Goal: Find specific page/section: Find specific page/section

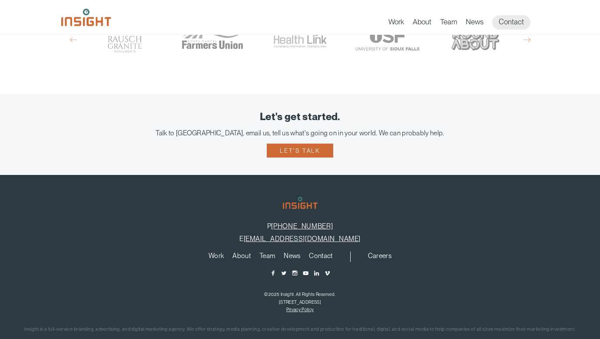
scroll to position [575, 0]
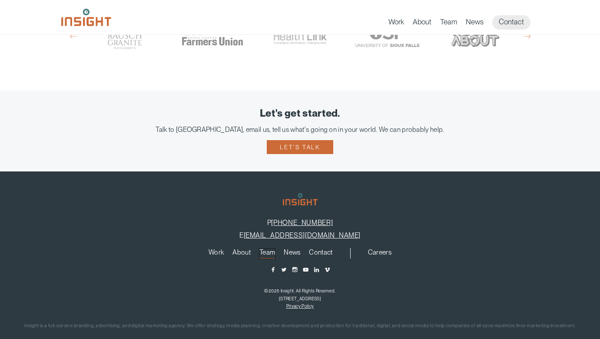
click at [269, 249] on link "Team" at bounding box center [267, 254] width 16 height 10
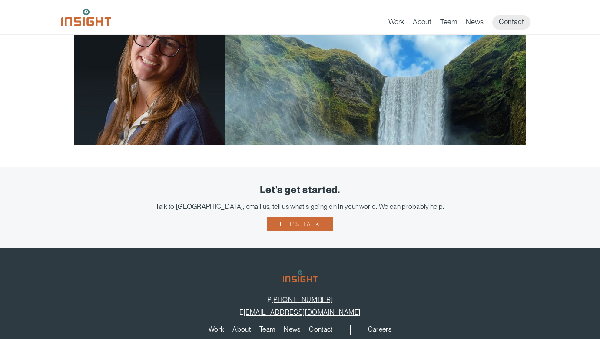
scroll to position [1746, 0]
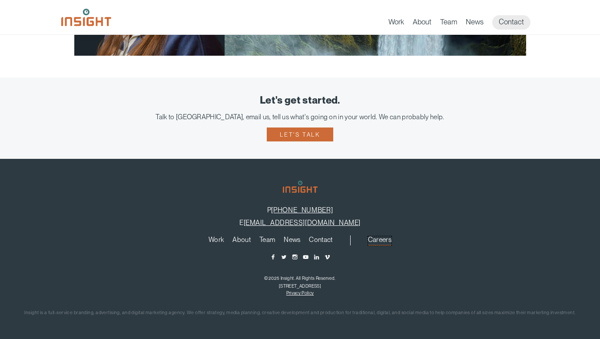
click at [375, 238] on link "Careers" at bounding box center [379, 241] width 23 height 10
